Goal: Task Accomplishment & Management: Use online tool/utility

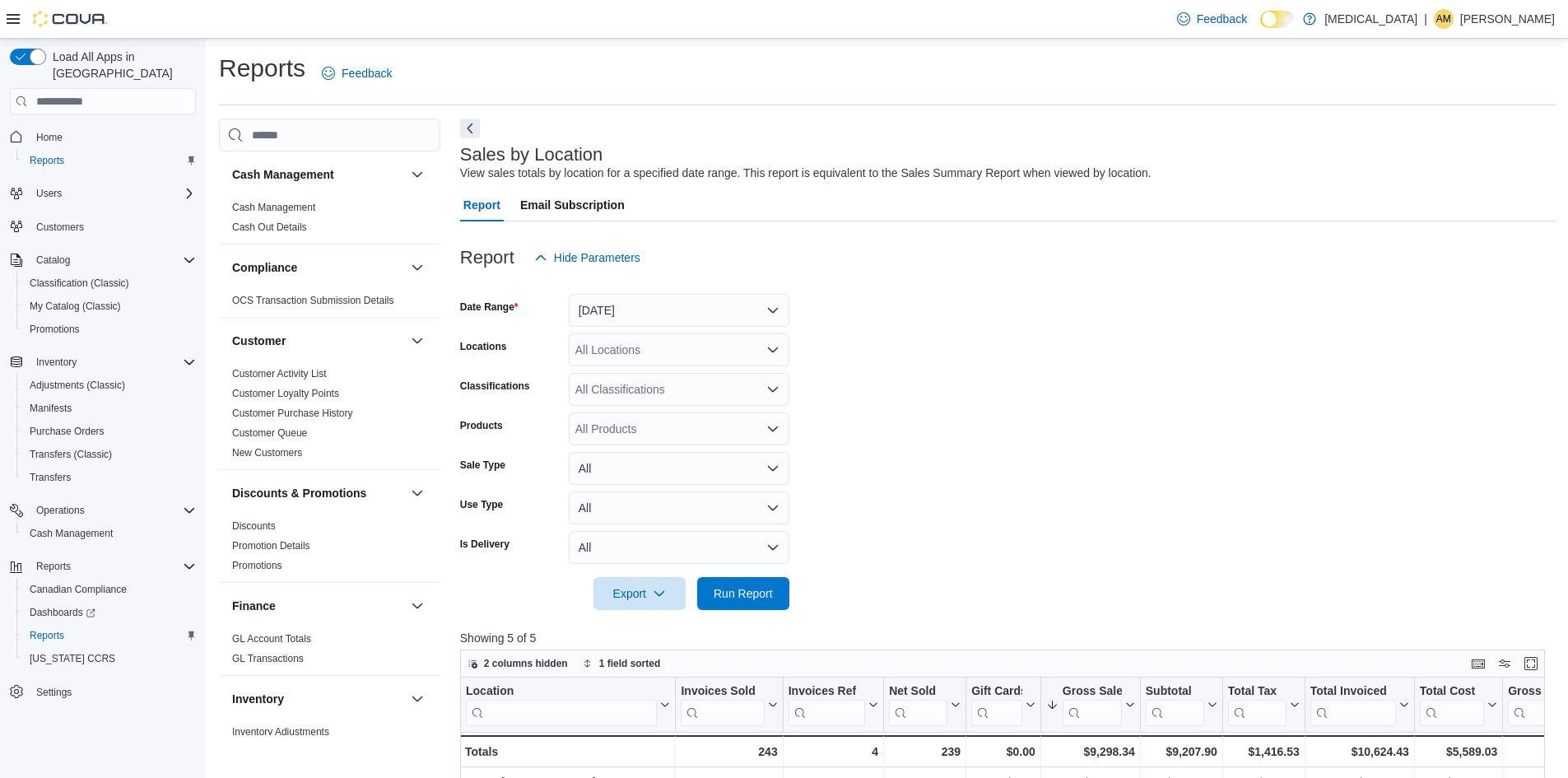
scroll to position [247, 0]
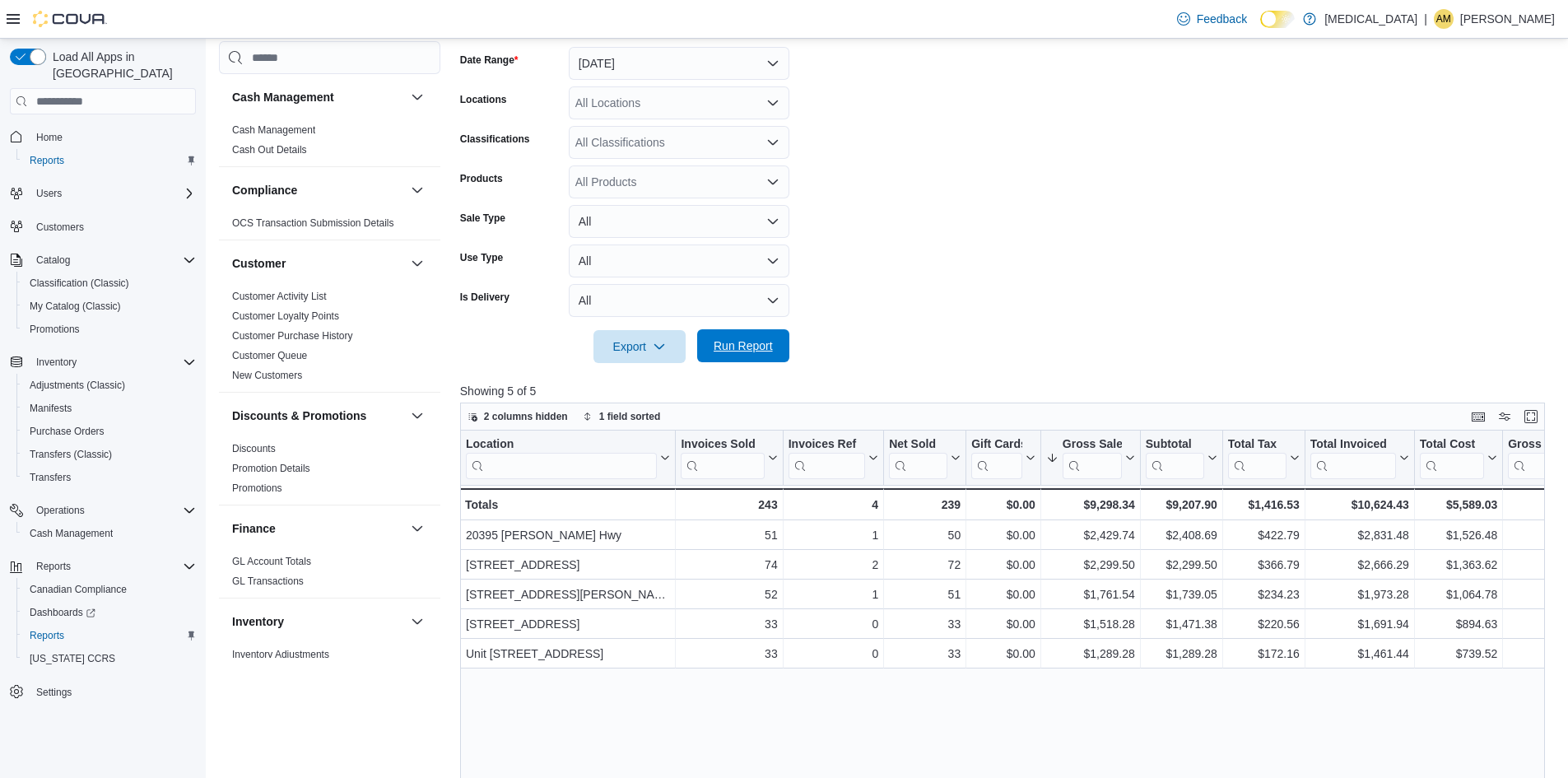
drag, startPoint x: 0, startPoint y: 0, endPoint x: 724, endPoint y: 345, distance: 802.0
click at [720, 343] on span "Run Report" at bounding box center [743, 345] width 59 height 16
click at [989, 223] on form "Date Range [DATE] Locations All Locations Classifications All Classifications P…" at bounding box center [1008, 195] width 1096 height 336
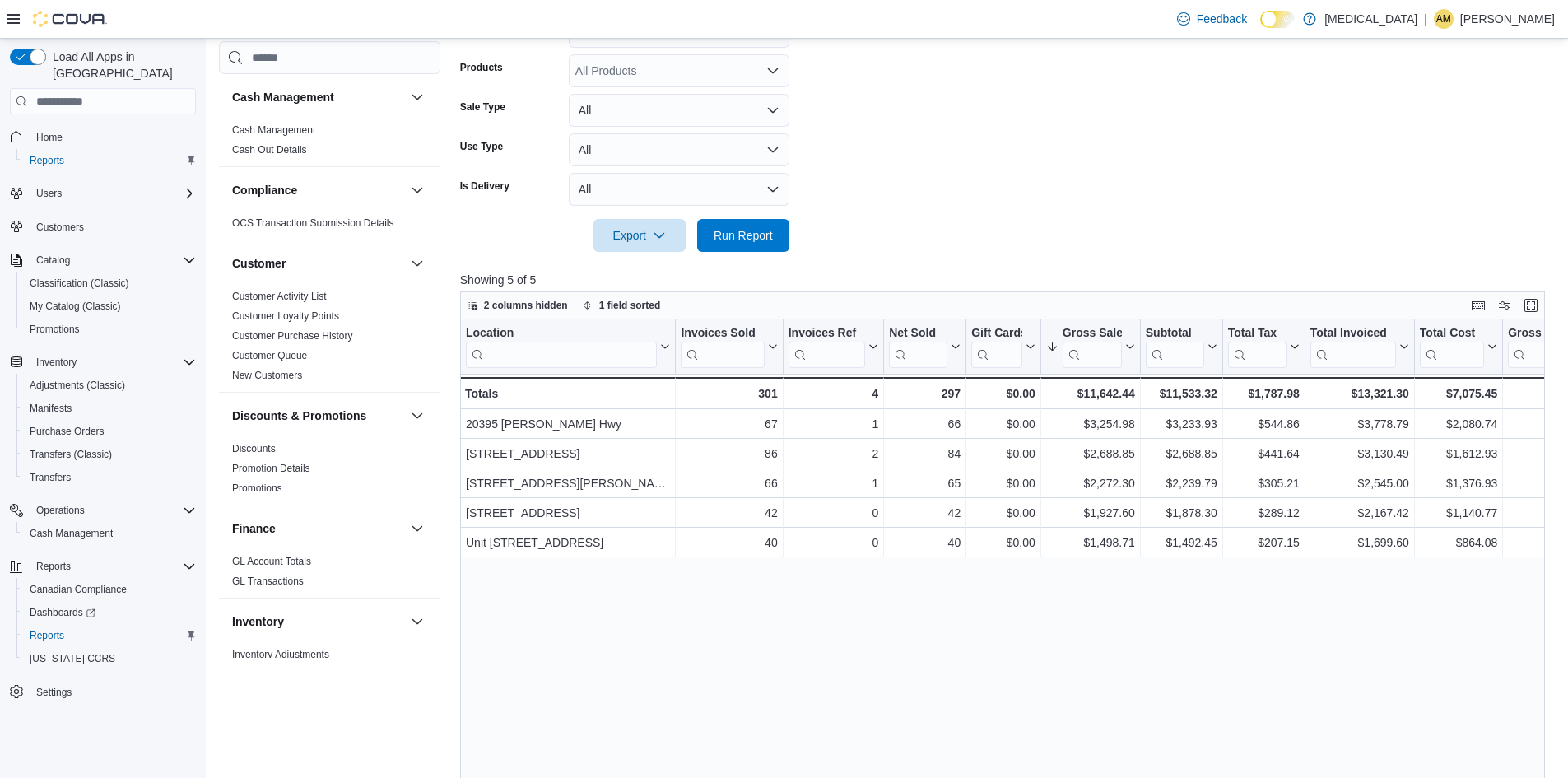
scroll to position [329, 0]
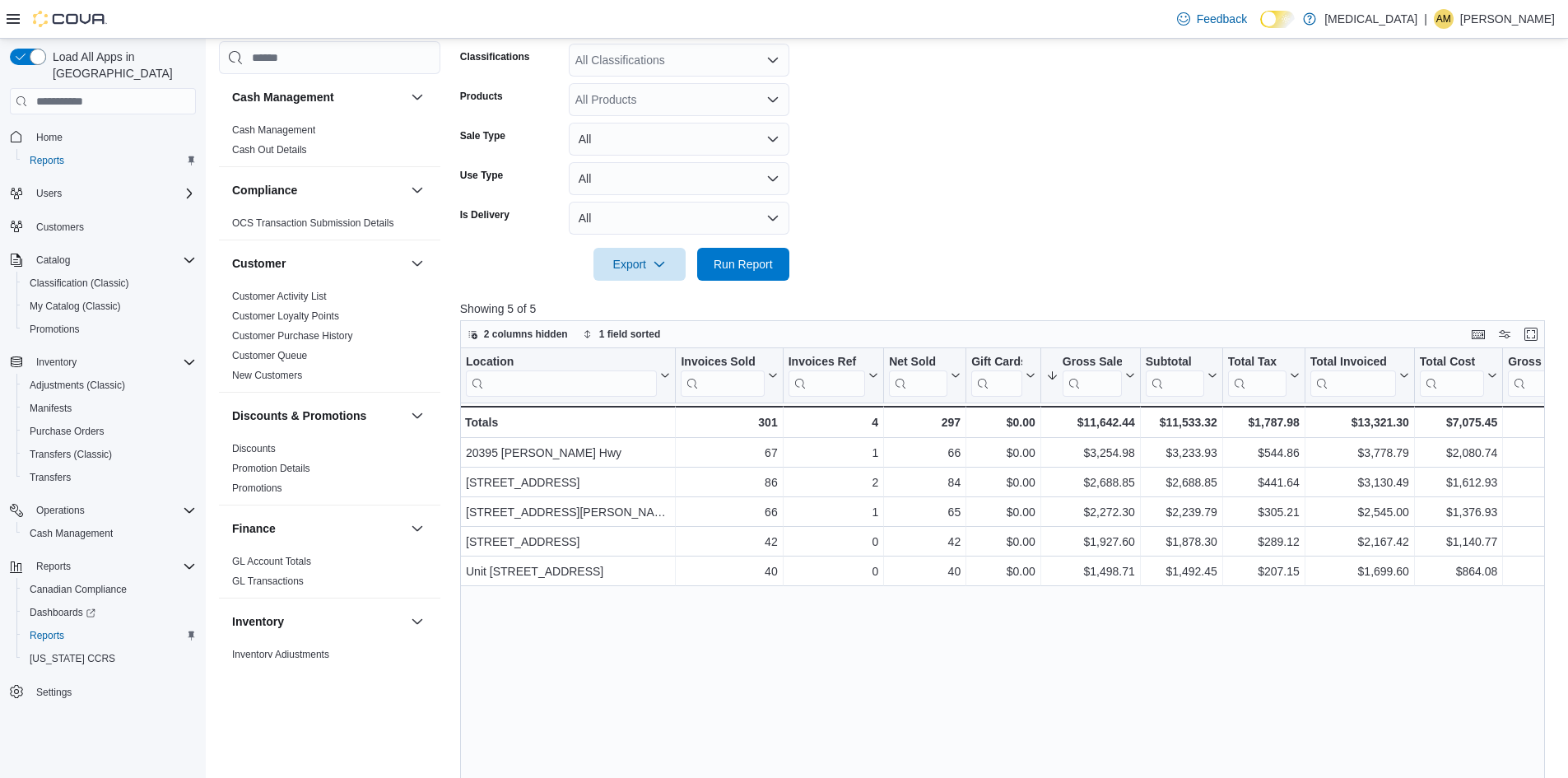
click at [1093, 630] on div "Location Click to view column header actions Invoices Sold Click to view column…" at bounding box center [1008, 645] width 1096 height 594
click at [743, 266] on span "Run Report" at bounding box center [743, 262] width 59 height 16
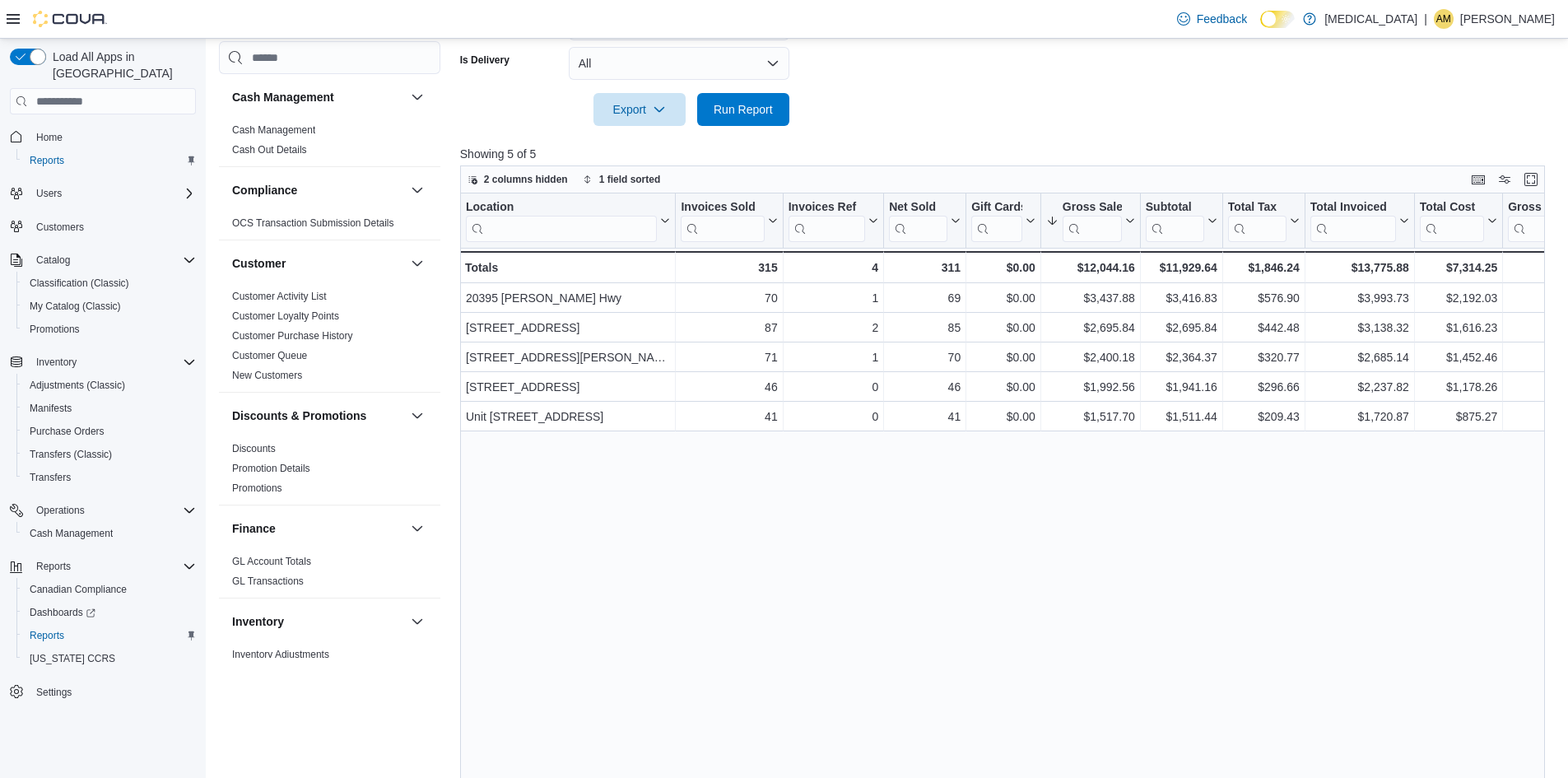
scroll to position [494, 0]
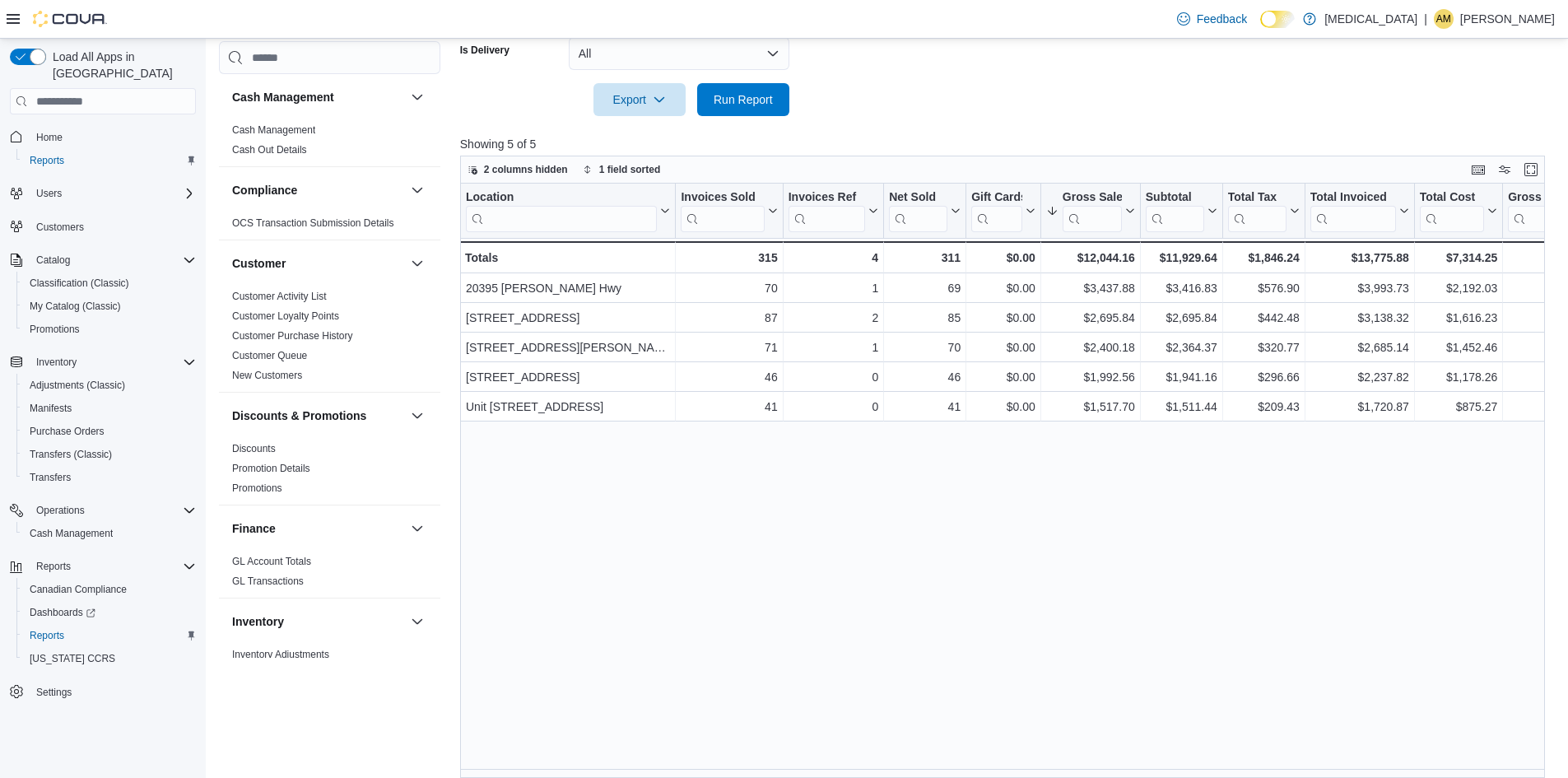
click at [967, 75] on div at bounding box center [1008, 77] width 1096 height 14
click at [750, 100] on span "Run Report" at bounding box center [743, 98] width 59 height 16
